Goal: Book appointment/travel/reservation

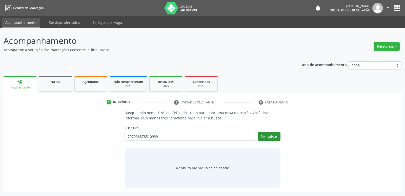
type input "707006878510939"
click at [268, 138] on button "Pesquisar" at bounding box center [269, 136] width 23 height 9
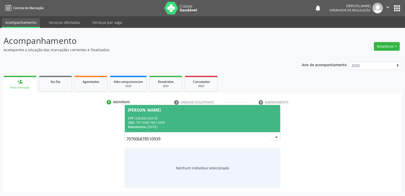
click at [238, 115] on span "[PERSON_NAME] CPF: 038.826.924-30 CNS: 707 0068 7851 0939 Nascimento: [DATE]" at bounding box center [202, 118] width 155 height 27
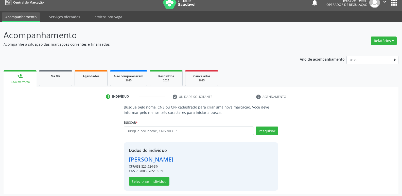
scroll to position [7, 0]
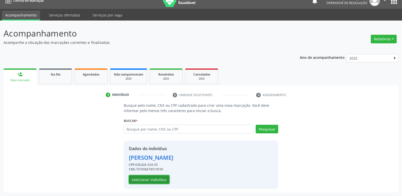
click at [142, 183] on button "Selecionar indivíduo" at bounding box center [149, 179] width 41 height 9
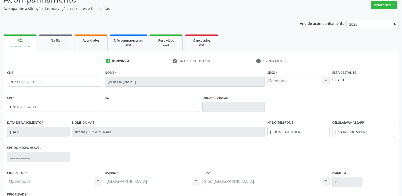
scroll to position [79, 0]
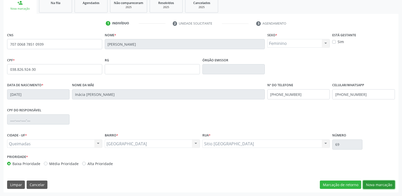
click at [377, 183] on button "Nova marcação" at bounding box center [379, 184] width 32 height 9
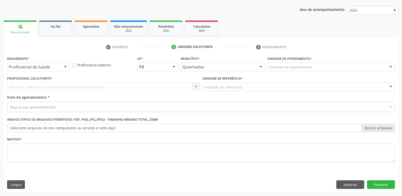
scroll to position [55, 0]
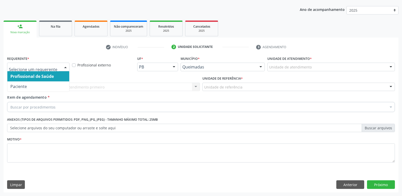
click at [38, 70] on div at bounding box center [38, 67] width 62 height 9
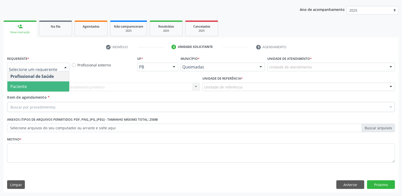
drag, startPoint x: 39, startPoint y: 83, endPoint x: 46, endPoint y: 82, distance: 7.2
click at [39, 83] on span "Paciente" at bounding box center [38, 86] width 62 height 10
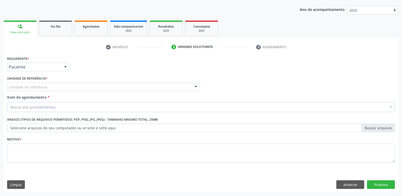
click at [52, 86] on div "Unidade de referência" at bounding box center [103, 87] width 193 height 9
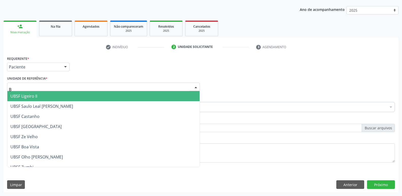
type input "BA"
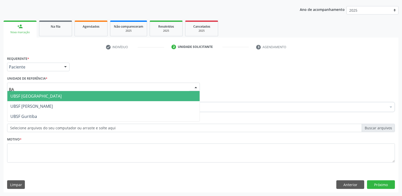
click at [40, 92] on span "UBSF [GEOGRAPHIC_DATA]" at bounding box center [103, 96] width 192 height 10
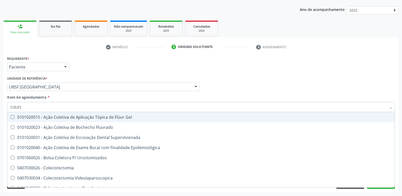
type input "COLEST"
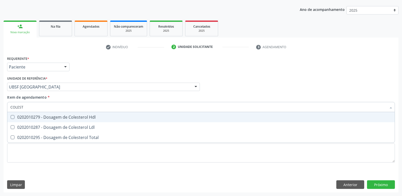
click at [35, 121] on span "0202010279 - Dosagem de Colesterol Hdl" at bounding box center [200, 117] width 387 height 10
checkbox Hdl "true"
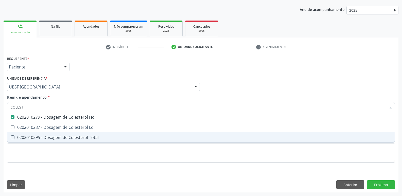
click at [34, 134] on span "0202010295 - Dosagem de Colesterol Total" at bounding box center [200, 137] width 387 height 10
checkbox Total "true"
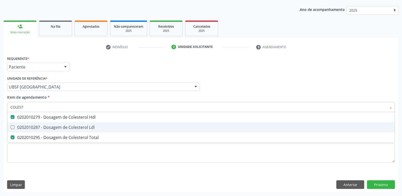
click at [46, 126] on div "0202010287 - Dosagem de Colesterol Ldl" at bounding box center [200, 127] width 381 height 4
checkbox Ldl "true"
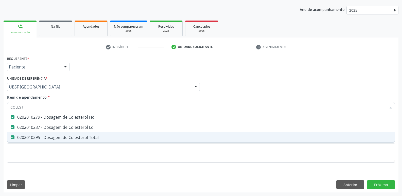
click at [40, 133] on span "0202010295 - Dosagem de Colesterol Total" at bounding box center [200, 137] width 387 height 10
checkbox Total "false"
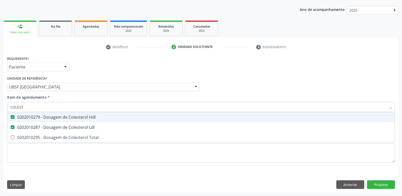
drag, startPoint x: 45, startPoint y: 106, endPoint x: 0, endPoint y: 99, distance: 45.2
click at [0, 99] on div "Acompanhamento Acompanhe a situação das marcações correntes e finalizadas Relat…" at bounding box center [201, 84] width 402 height 223
type input "C"
checkbox Hdl "false"
checkbox Ldl "false"
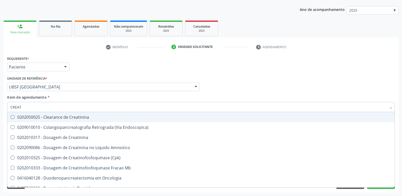
type input "CREATI"
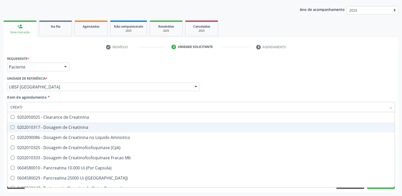
drag, startPoint x: 67, startPoint y: 126, endPoint x: 78, endPoint y: 97, distance: 30.6
click at [67, 125] on div "0202010317 - Dosagem de Creatinina" at bounding box center [200, 127] width 381 height 4
checkbox Creatinina "true"
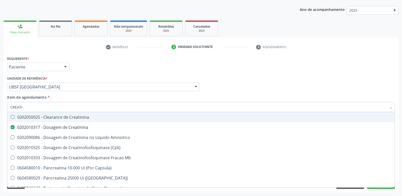
type input "CREAT"
checkbox Creatinina "false"
checkbox Amniotico "true"
type input "CREA"
checkbox Creatinina "false"
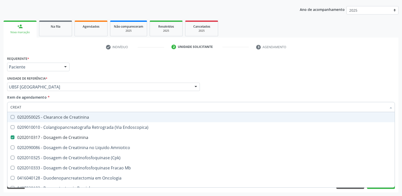
checkbox \(Cpk\) "true"
type input "CRE"
checkbox \(Cpk\) "false"
checkbox Oncologia "true"
type input "C"
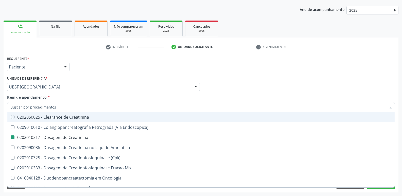
checkbox Oncologia "false"
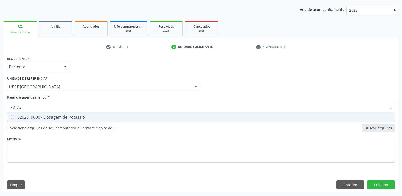
type input "POTASS"
click at [76, 118] on div "0202010600 - Dosagem de Potassio" at bounding box center [200, 117] width 381 height 4
checkbox Potassio "true"
type input "POT"
checkbox Potassio "false"
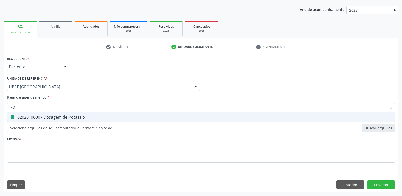
type input "P"
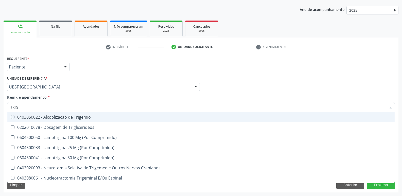
type input "TRIGL"
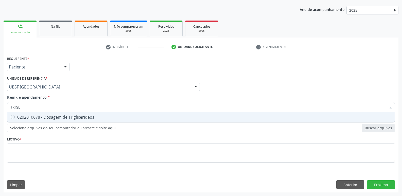
click at [75, 119] on div "0202010678 - Dosagem de Triglicerideos" at bounding box center [200, 117] width 381 height 4
checkbox Triglicerideos "true"
type input "TRIG"
checkbox Triglicerideos "false"
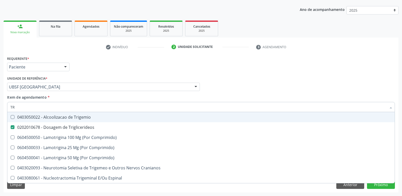
type input "T"
checkbox Triglicerideos "false"
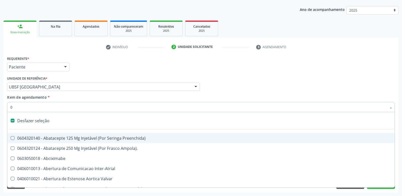
type input "02"
checkbox Pancreas "true"
checkbox Paratireoides "true"
checkbox 67 "true"
checkbox Redome\) "true"
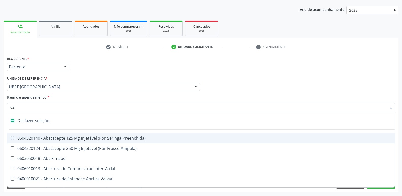
checkbox Anterior "true"
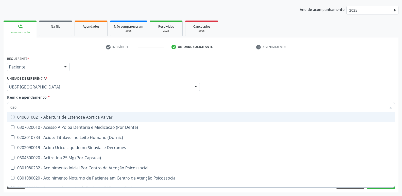
type input "0202"
checkbox Sistêmicas "true"
checkbox Oncológica "true"
checkbox Sistêmicas "true"
checkbox Aberto\) "true"
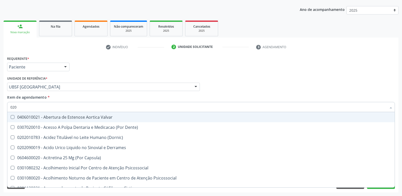
checkbox Vagina "true"
checkbox \(Pos-Pasteurização\) "false"
checkbox Debridamento "false"
checkbox Dacriocistografia "false"
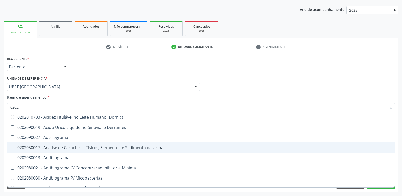
drag, startPoint x: 76, startPoint y: 146, endPoint x: 88, endPoint y: 121, distance: 28.4
click at [77, 144] on span "0202050017 - Analise de Caracteres Fisicos, Elementos e Sedimento da Urina" at bounding box center [200, 147] width 387 height 10
checkbox Urina "true"
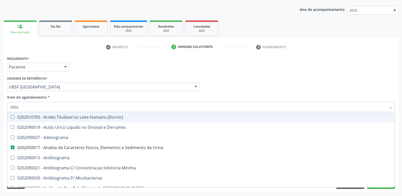
type input "020"
checkbox Urina "false"
checkbox Liquor "true"
checkbox Hdl "false"
checkbox Ldl "false"
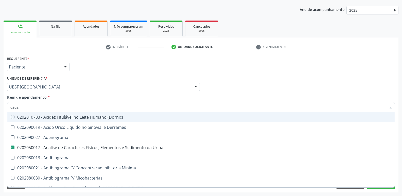
checkbox Creatinina "false"
checkbox Potassio "false"
checkbox Triglicerideos "false"
checkbox Bilateral "true"
checkbox Unilateral "true"
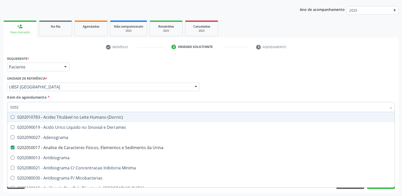
checkbox Sifilis "true"
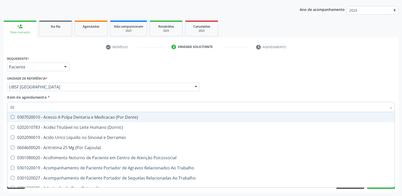
type input "0"
checkbox Urina "false"
checkbox Coagulacao "false"
checkbox Aberto\) "true"
checkbox Hdl "false"
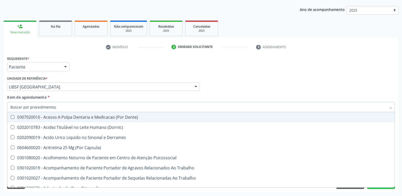
checkbox Ldl "false"
checkbox Creatinina "false"
checkbox Potassio "false"
checkbox Triglicerideos "false"
checkbox Segmento\) "false"
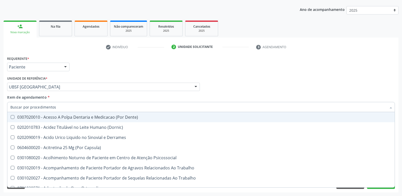
checkbox Anvisa "false"
checkbox Organico "false"
checkbox Angular "false"
checkbox Grampo "false"
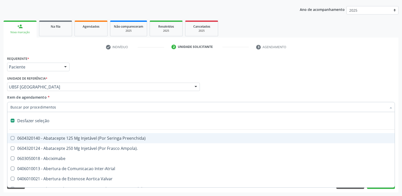
type input "G"
checkbox Urina "false"
checkbox Comprimido\) "true"
checkbox Sanitária "true"
checkbox Criança "true"
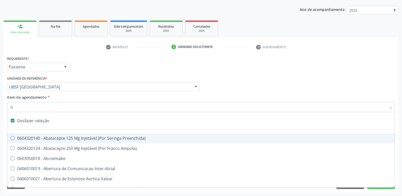
checkbox Capsula\) "true"
checkbox Osso "true"
type input "GL"
checkbox Paciente\/Mês "true"
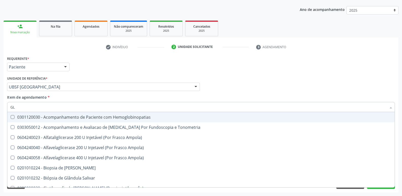
type input "GLI"
checkbox Dosagens\) "true"
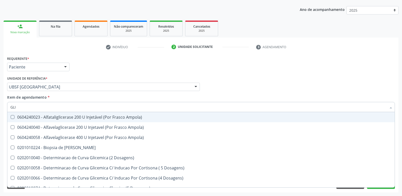
type input "GLIC"
checkbox Glicosilada "true"
checkbox Triglicerideos "false"
type input "GLICOS"
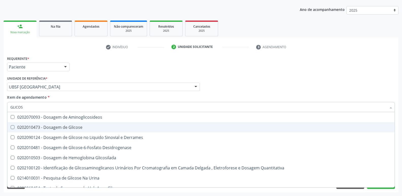
click at [81, 126] on div "0202010473 - Dosagem de Glicose" at bounding box center [200, 127] width 381 height 4
checkbox Glicose "true"
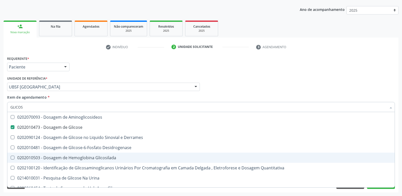
drag, startPoint x: 88, startPoint y: 156, endPoint x: 75, endPoint y: 153, distance: 13.8
click at [88, 156] on div "0202010503 - Dosagem de Hemoglobina Glicosilada" at bounding box center [200, 158] width 381 height 4
checkbox Glicosilada "true"
type input "GLICO"
checkbox Glicose "false"
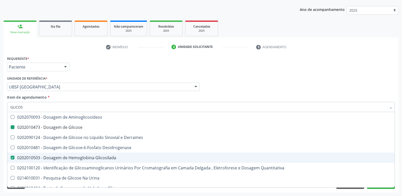
checkbox Derrames "true"
checkbox Glicosilada "false"
checkbox Quantitativa "true"
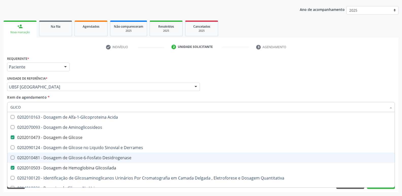
type input "GLIC"
checkbox Glicose "false"
checkbox Glicosilada "false"
type input "G"
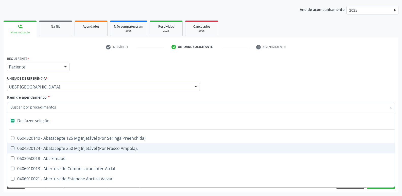
type input "H"
checkbox Urina "false"
checkbox Lactente\) "true"
checkbox A "true"
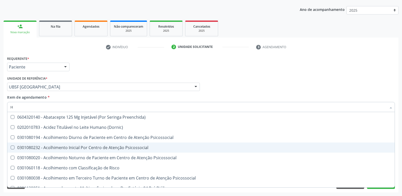
type input "HE"
checkbox Genético "true"
checkbox Hdl "false"
checkbox Glicosilada "false"
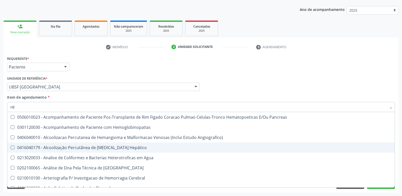
type input "HEM"
checkbox Radiosotopos\) "true"
checkbox Glicosilada "false"
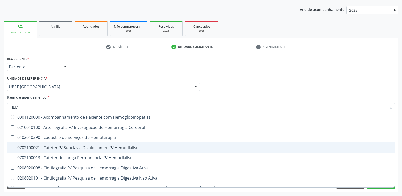
type input "HEMO"
checkbox Glicosilada "true"
checkbox Semana\) "false"
type input "HEMOG"
checkbox \(Confirmatorio\) "true"
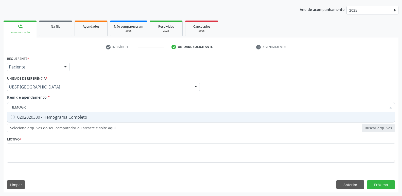
type input "HEMOGRA"
click at [61, 117] on div "0202020380 - Hemograma Completo" at bounding box center [200, 117] width 381 height 4
checkbox Completo "true"
type input "HEMO"
checkbox Completo "false"
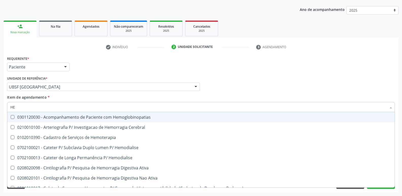
type input "H"
checkbox Glicosilada "false"
checkbox Semana\) "false"
checkbox Completo "false"
checkbox Hemoterapia "false"
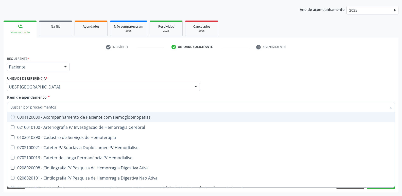
checkbox Elastica "false"
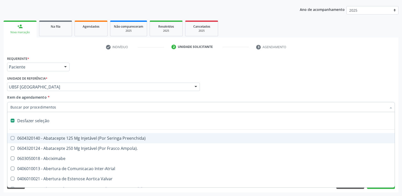
type input "V"
checkbox Urina "false"
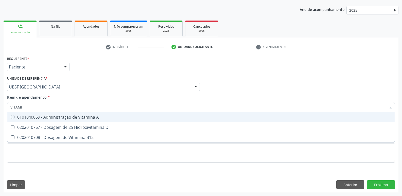
type input "VITAMIN"
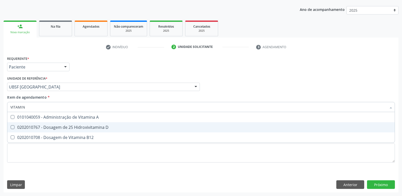
click at [58, 126] on div "0202010767 - Dosagem de 25 Hidroxivitamina D" at bounding box center [200, 127] width 381 height 4
checkbox D "true"
type input "VITA"
checkbox D "false"
type input "V"
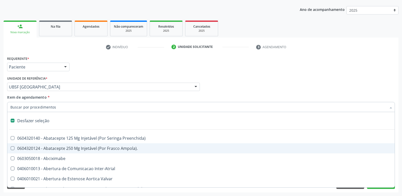
type input "V"
checkbox Urina "false"
checkbox Campo\) "true"
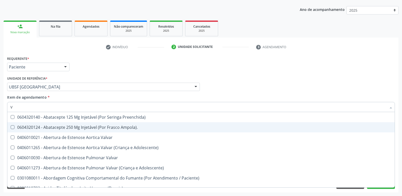
type input "VI"
checkbox Periféricas "true"
checkbox D "false"
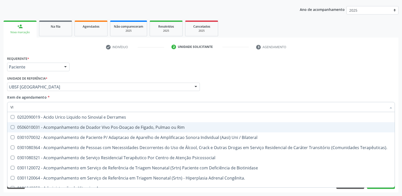
type input "VIT"
checkbox Biotinidase "true"
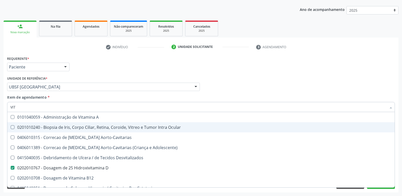
type input "VITA"
checkbox Desvitalizados "true"
checkbox D "false"
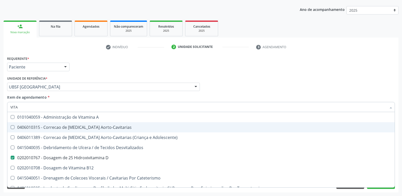
type input "VITAM"
checkbox Aorto-Cavitarias "true"
type input "VITAMI"
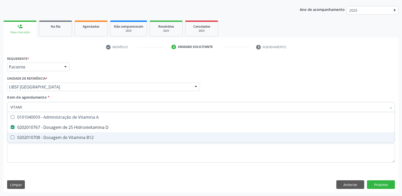
click at [57, 138] on div "0202010708 - Dosagem de Vitamina B12" at bounding box center [200, 137] width 381 height 4
checkbox B12 "true"
type input "VIT"
checkbox D "false"
checkbox B12 "false"
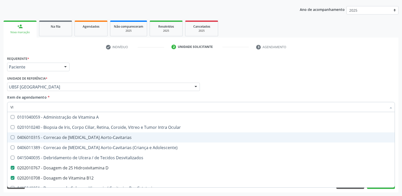
type input "V"
checkbox D "false"
checkbox B12 "false"
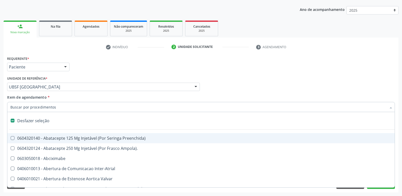
type input "C"
checkbox Dedo "true"
checkbox Urina "false"
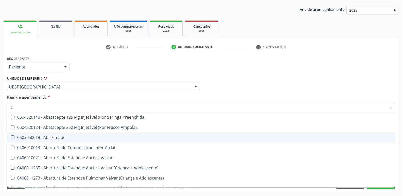
type input "CO"
checkbox Frasco-Ampola\) "true"
checkbox Urina "false"
checkbox Comprimido\) "true"
checkbox G\) "true"
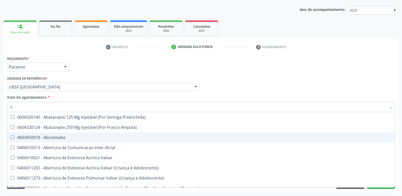
checkbox Comprimido\) "true"
checkbox Transcutanea "true"
checkbox Osseo "true"
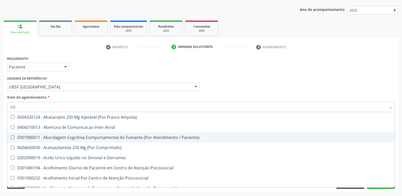
type input "COL"
checkbox Urina "false"
checkbox Vasos\) "true"
checkbox Aortico "true"
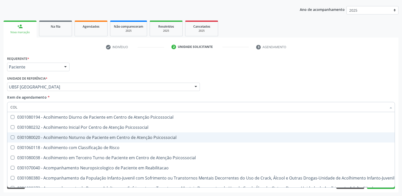
type input "COLE"
checkbox Mama "true"
checkbox Utero "true"
type input "COLES"
checkbox Psicossocial "true"
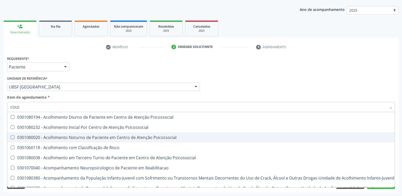
checkbox Psicossocial "true"
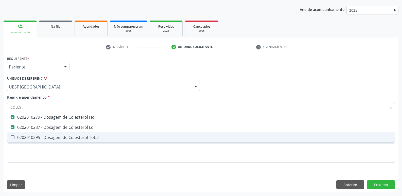
type input "COLEST"
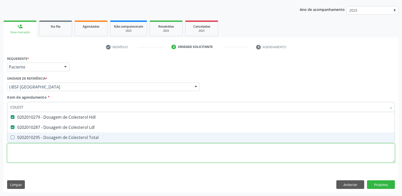
click at [55, 159] on div "Requerente * Paciente Profissional de Saúde Paciente Nenhum resultado encontrad…" at bounding box center [200, 112] width 387 height 115
checkbox Total "true"
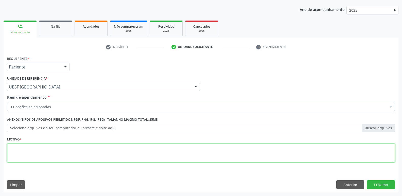
paste textarea "A"
type textarea "AVALIAÇÃO"
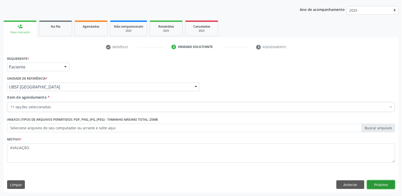
click at [379, 183] on button "Próximo" at bounding box center [381, 184] width 28 height 9
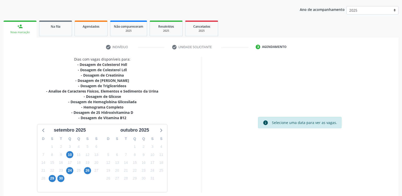
scroll to position [78, 0]
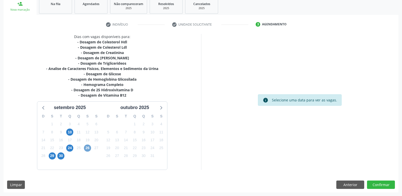
click at [85, 146] on span "26" at bounding box center [87, 147] width 7 height 7
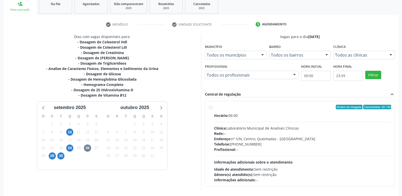
click at [334, 148] on div "Profissional: --" at bounding box center [302, 149] width 177 height 5
click at [212, 109] on input "Ordem de chegada Consumidos: 42 / 50 Horário: 06:00 Clínica: Laboratorio Munici…" at bounding box center [211, 107] width 4 height 5
radio input "true"
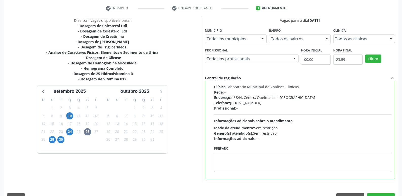
scroll to position [107, 0]
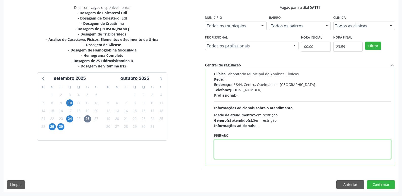
drag, startPoint x: 255, startPoint y: 156, endPoint x: 217, endPoint y: 148, distance: 38.5
click at [242, 157] on textarea at bounding box center [302, 149] width 177 height 19
type textarea "IR EM [GEOGRAPHIC_DATA]"
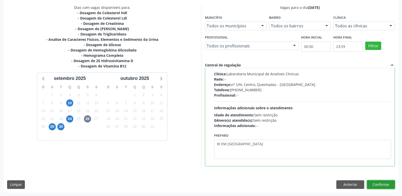
click at [380, 182] on button "Confirmar" at bounding box center [381, 184] width 28 height 9
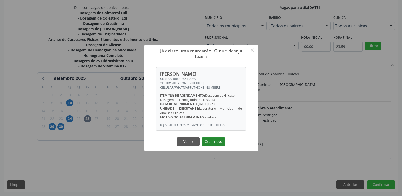
click at [215, 141] on button "Criar novo" at bounding box center [213, 141] width 23 height 9
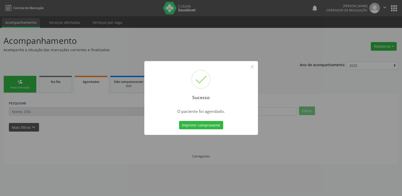
scroll to position [0, 0]
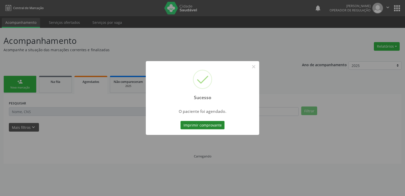
click at [214, 124] on button "Imprimir comprovante" at bounding box center [203, 125] width 44 height 9
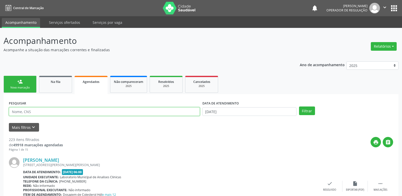
click at [69, 115] on input "text" at bounding box center [104, 111] width 191 height 9
type input "705405469719792"
click at [247, 103] on div "DATA DE ATENDIMENTO" at bounding box center [249, 103] width 94 height 8
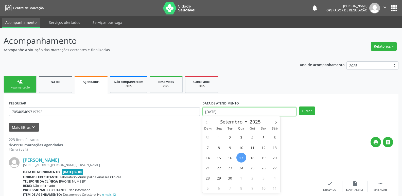
drag, startPoint x: 246, startPoint y: 109, endPoint x: 249, endPoint y: 17, distance: 92.1
click at [246, 108] on input "[DATE]" at bounding box center [249, 111] width 94 height 9
click at [299, 106] on button "Filtrar" at bounding box center [307, 110] width 16 height 9
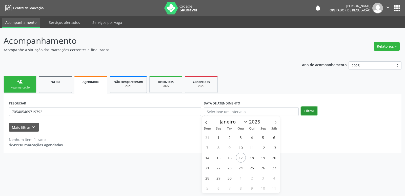
click at [307, 108] on button "Filtrar" at bounding box center [310, 110] width 16 height 9
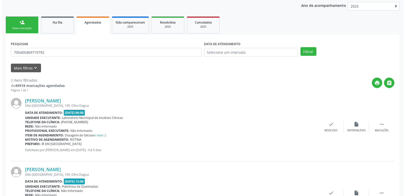
scroll to position [102, 0]
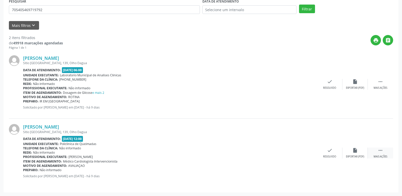
click at [379, 153] on icon "" at bounding box center [380, 150] width 6 height 6
click at [302, 151] on icon "cancel" at bounding box center [304, 150] width 6 height 6
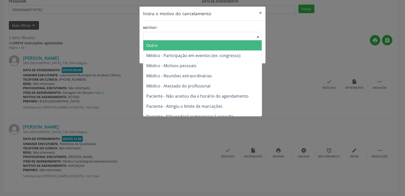
drag, startPoint x: 201, startPoint y: 36, endPoint x: 196, endPoint y: 43, distance: 9.1
click at [201, 36] on div "Escolha o motivo" at bounding box center [202, 36] width 119 height 9
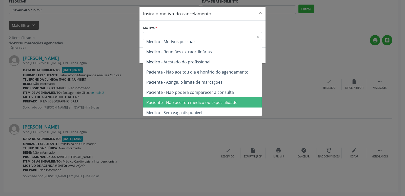
scroll to position [26, 0]
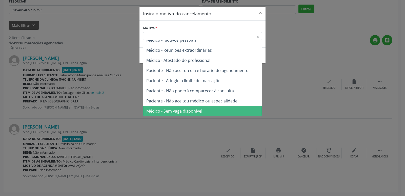
click at [187, 112] on span "Médico - Sem vaga disponível" at bounding box center [174, 111] width 56 height 6
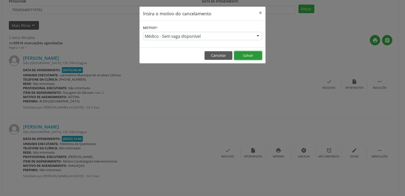
click at [250, 58] on button "Salvar" at bounding box center [248, 55] width 28 height 9
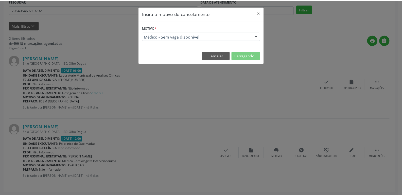
scroll to position [0, 0]
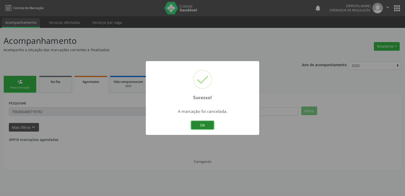
click at [208, 125] on button "OK" at bounding box center [202, 125] width 23 height 9
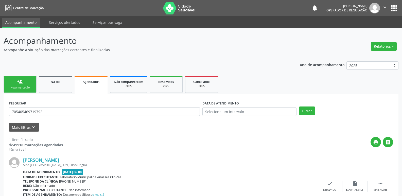
click at [29, 83] on link "person_add Nova marcação" at bounding box center [20, 84] width 33 height 17
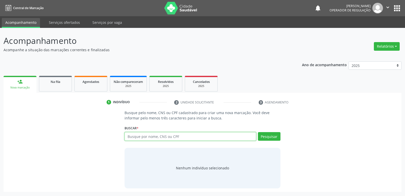
drag, startPoint x: 175, startPoint y: 137, endPoint x: 200, endPoint y: 113, distance: 35.1
click at [175, 137] on input "text" at bounding box center [191, 136] width 132 height 9
type input "[PERSON_NAME]"
click at [276, 139] on button "Pesquisar" at bounding box center [269, 136] width 23 height 9
type input "[PERSON_NAME]"
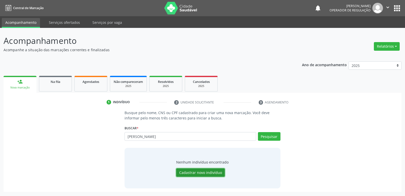
click at [199, 171] on button "Cadastrar novo indivíduo" at bounding box center [200, 172] width 49 height 9
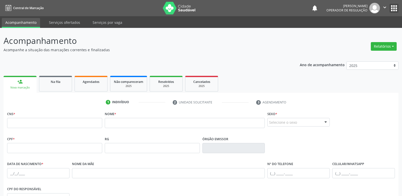
click at [394, 11] on button "apps" at bounding box center [393, 8] width 9 height 9
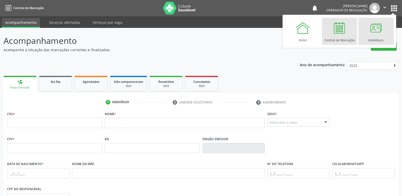
click at [374, 31] on div at bounding box center [375, 27] width 15 height 15
